Goal: Task Accomplishment & Management: Manage account settings

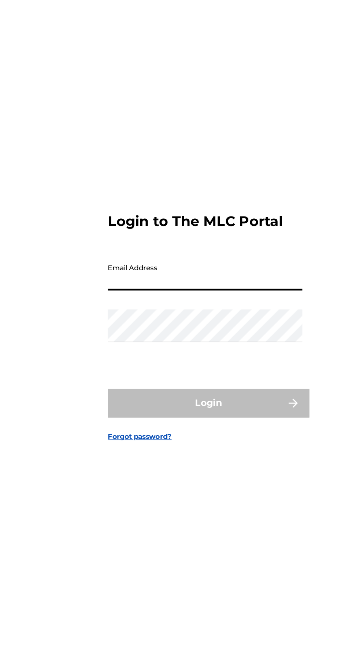
type input "[EMAIL_ADDRESS][DOMAIN_NAME]"
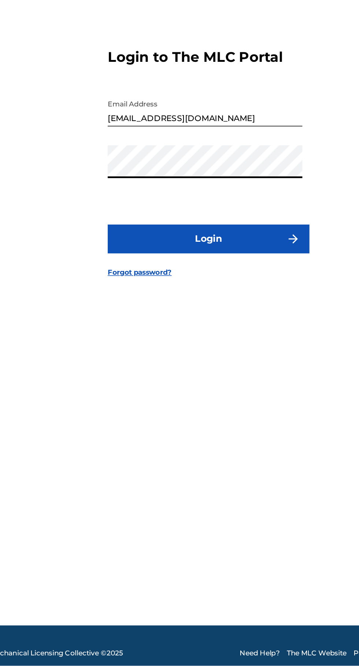
click at [213, 404] on button "Login" at bounding box center [179, 395] width 128 height 18
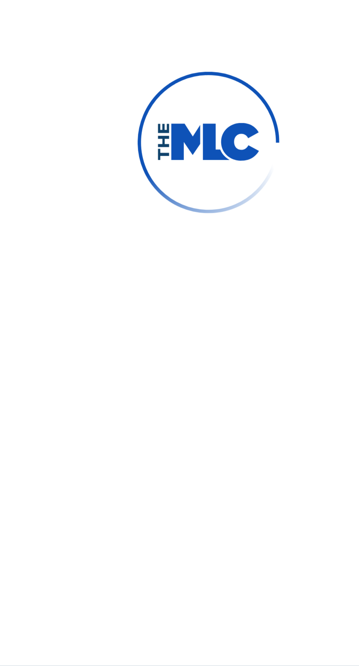
scroll to position [3, 0]
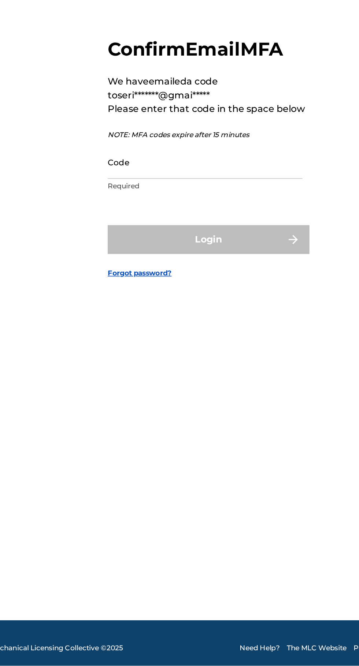
click at [199, 356] on input "Code" at bounding box center [177, 346] width 124 height 21
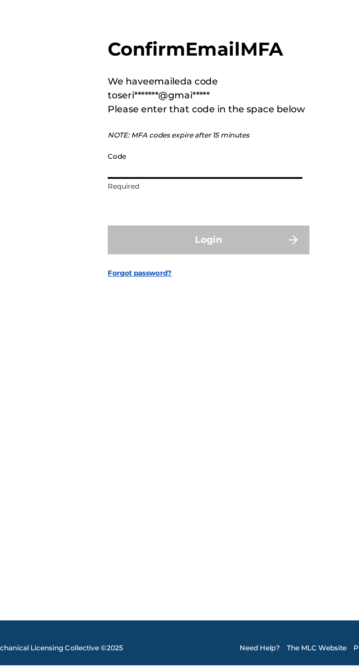
scroll to position [3, 0]
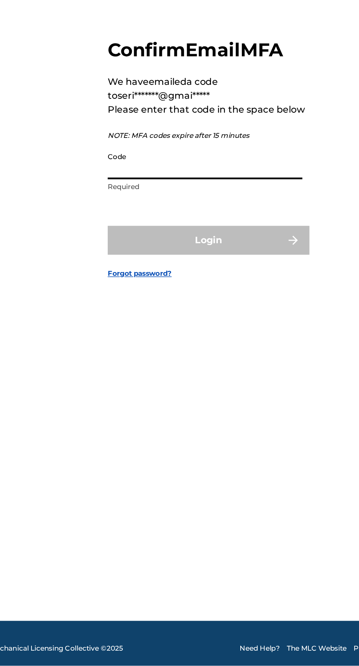
click at [180, 357] on input "Code" at bounding box center [177, 346] width 124 height 21
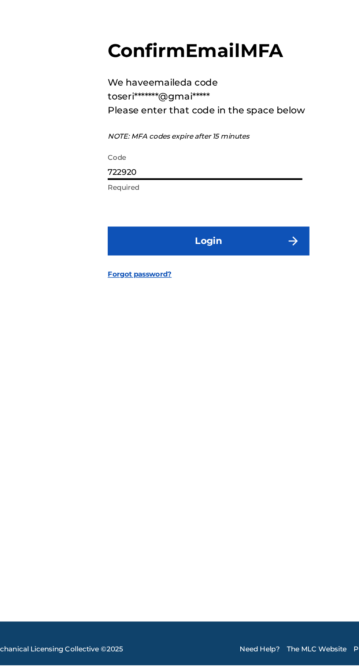
type input "722920"
click at [214, 405] on button "Login" at bounding box center [179, 396] width 128 height 18
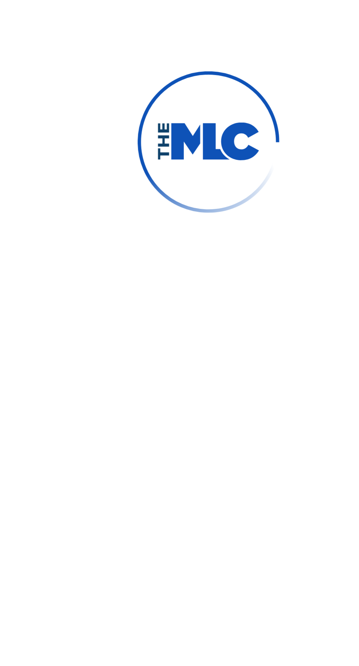
scroll to position [3, 0]
